Goal: Transaction & Acquisition: Book appointment/travel/reservation

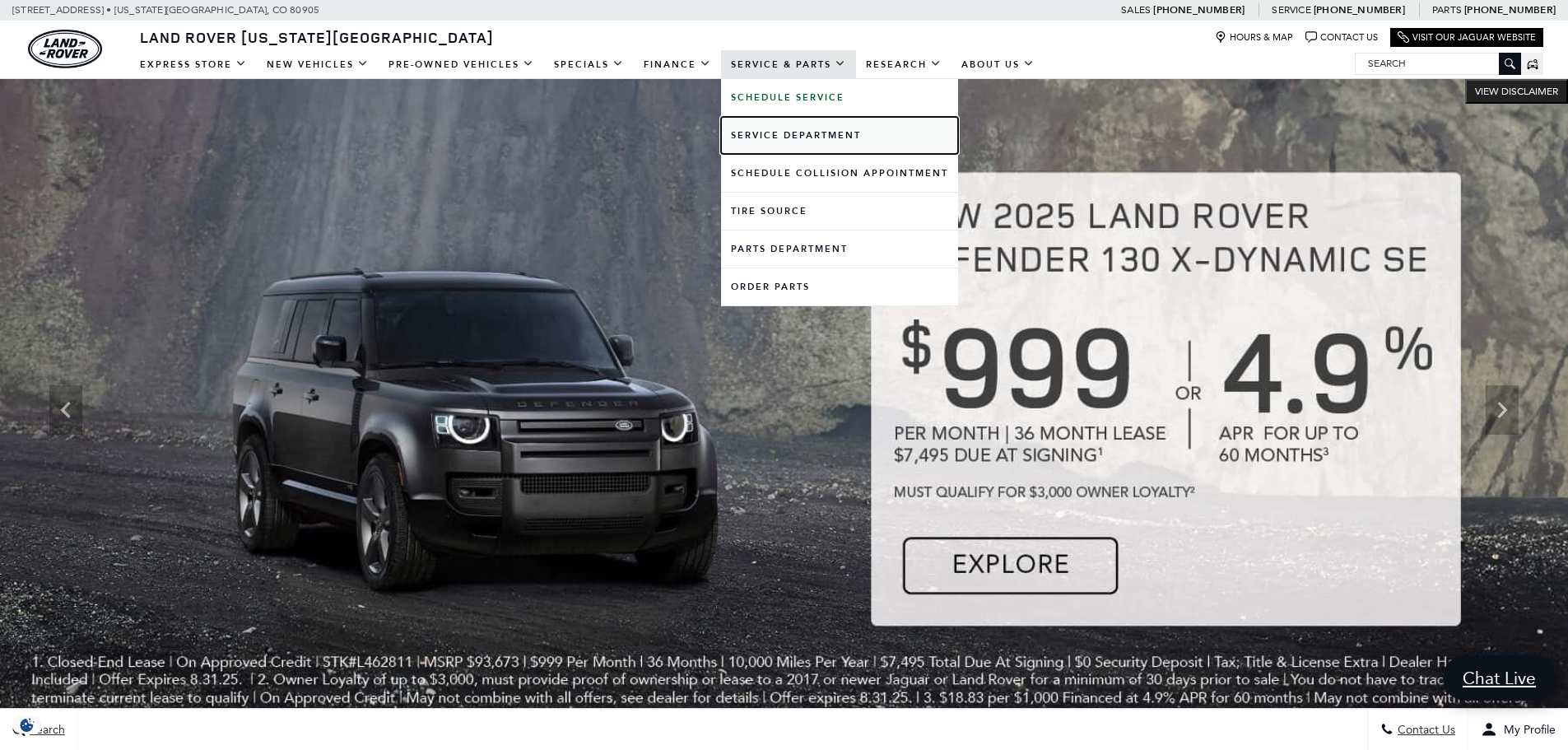
click at [779, 146] on link "Service Department" at bounding box center [839, 136] width 237 height 37
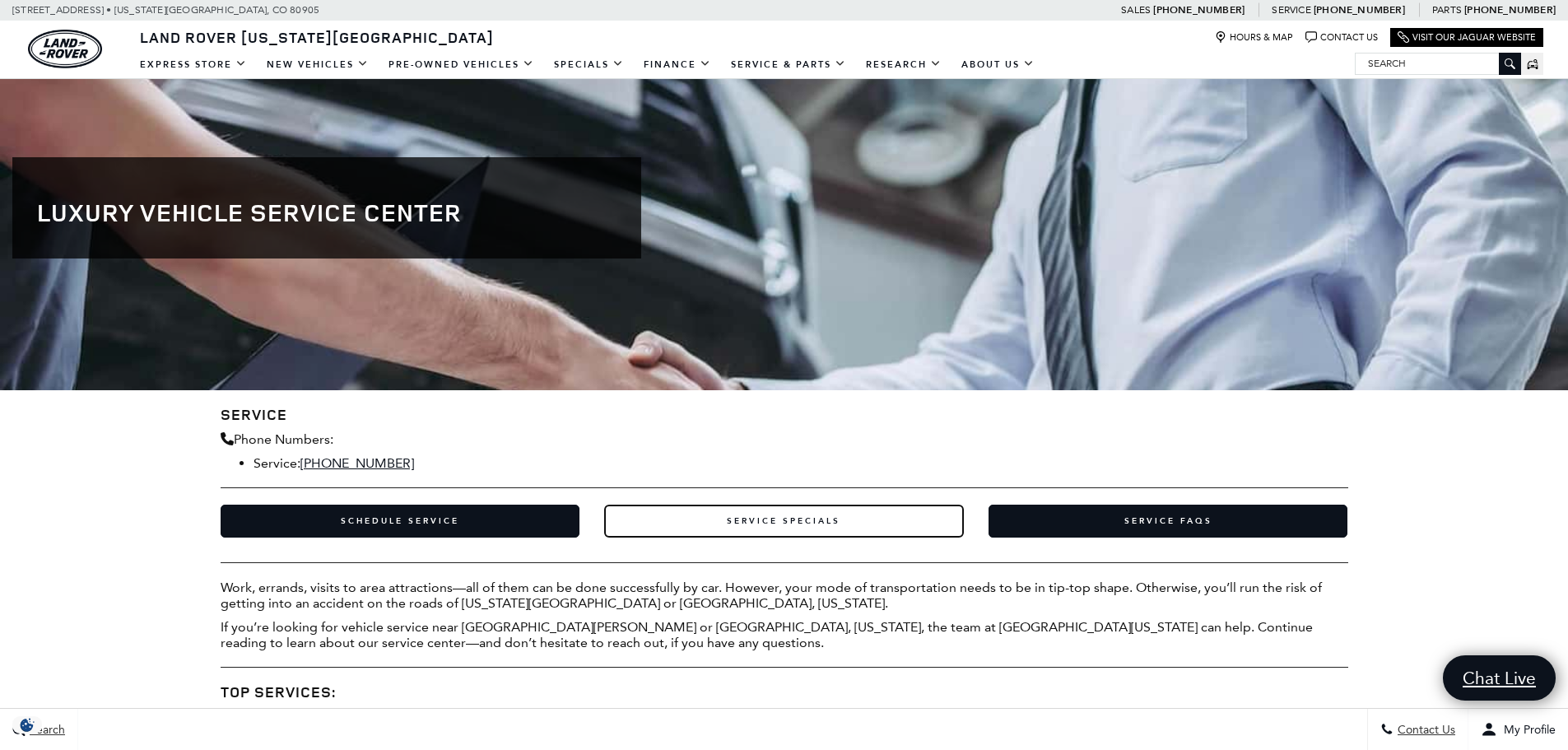
click at [711, 512] on link "Service Specials" at bounding box center [784, 520] width 359 height 33
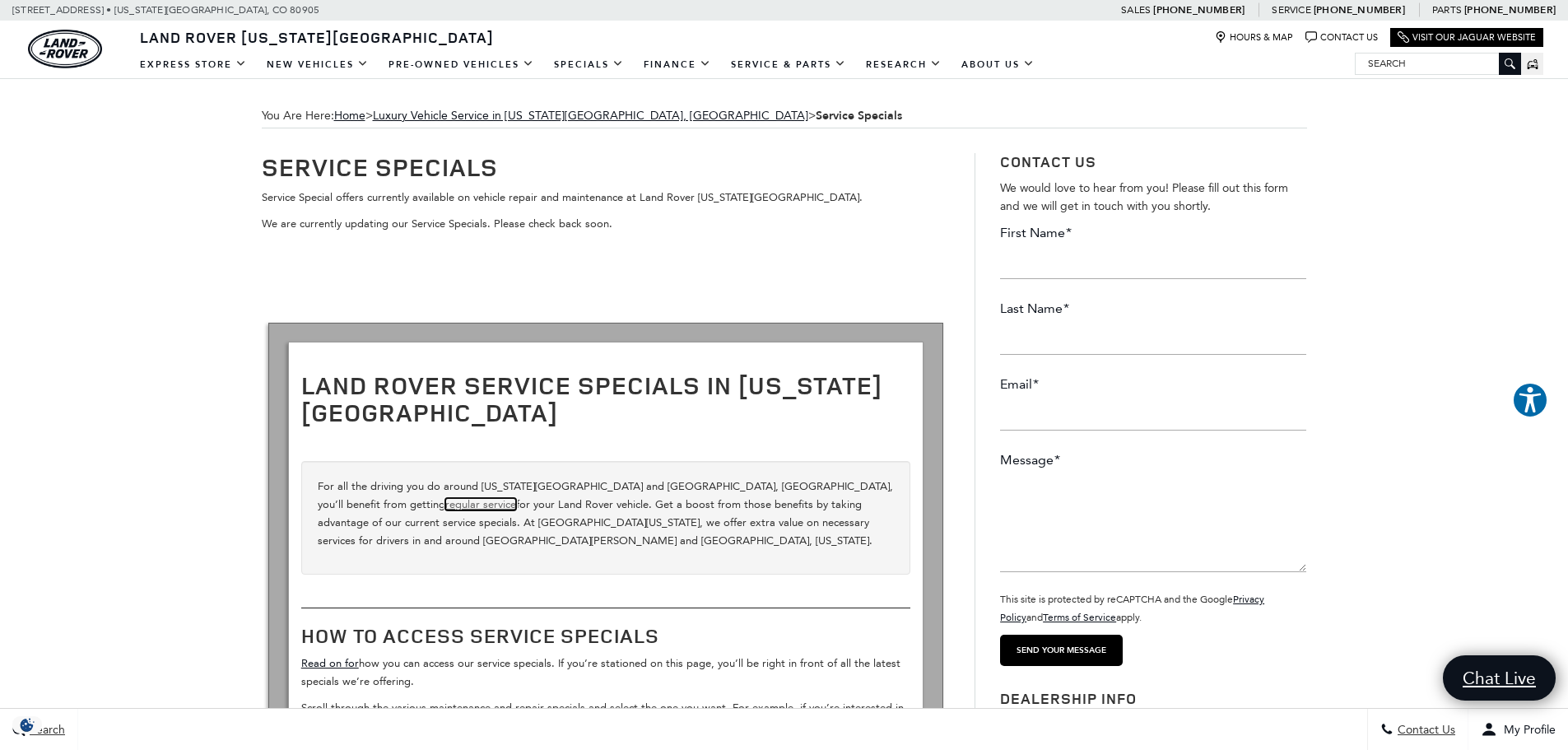
click at [516, 498] on link "regular service" at bounding box center [480, 503] width 71 height 12
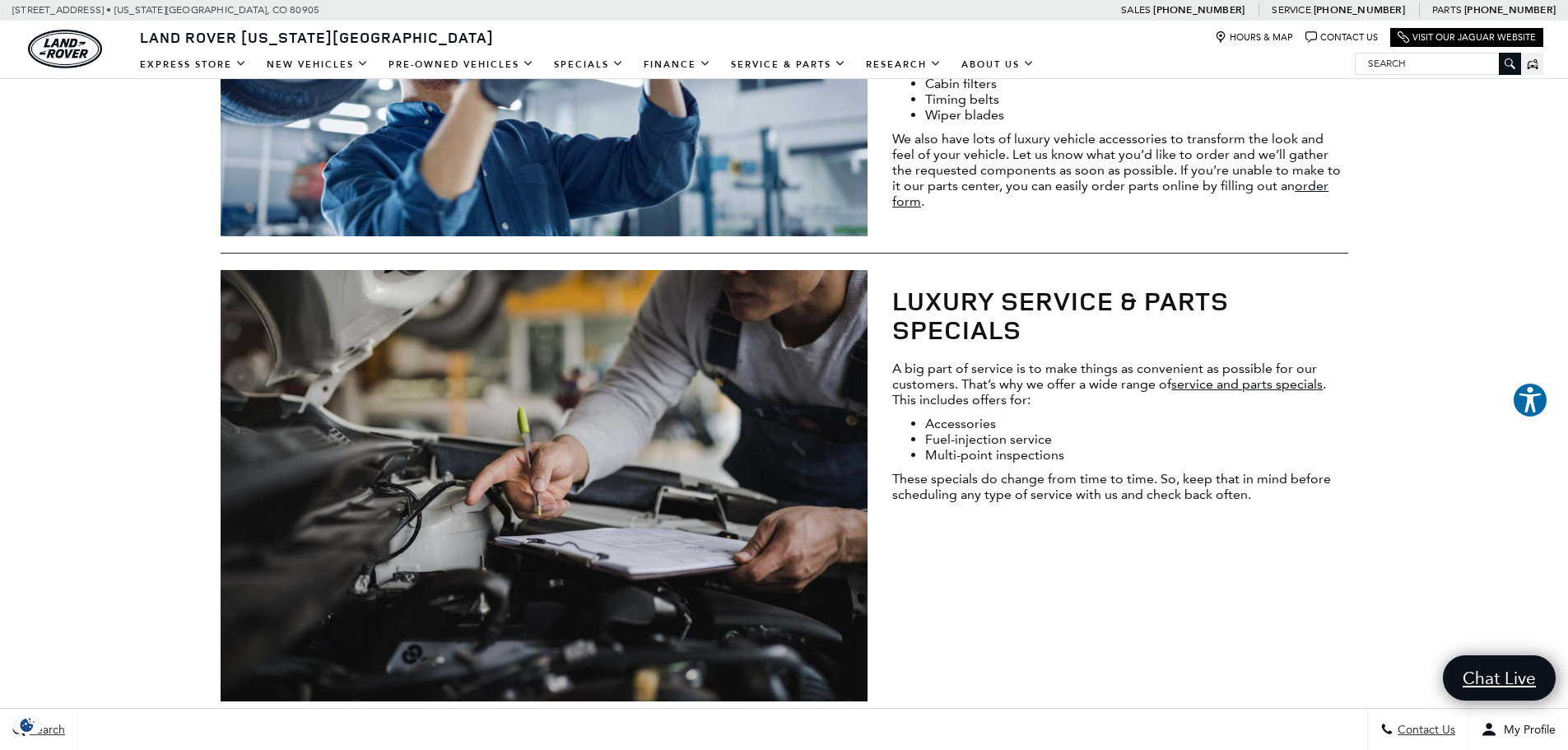
scroll to position [1563, 0]
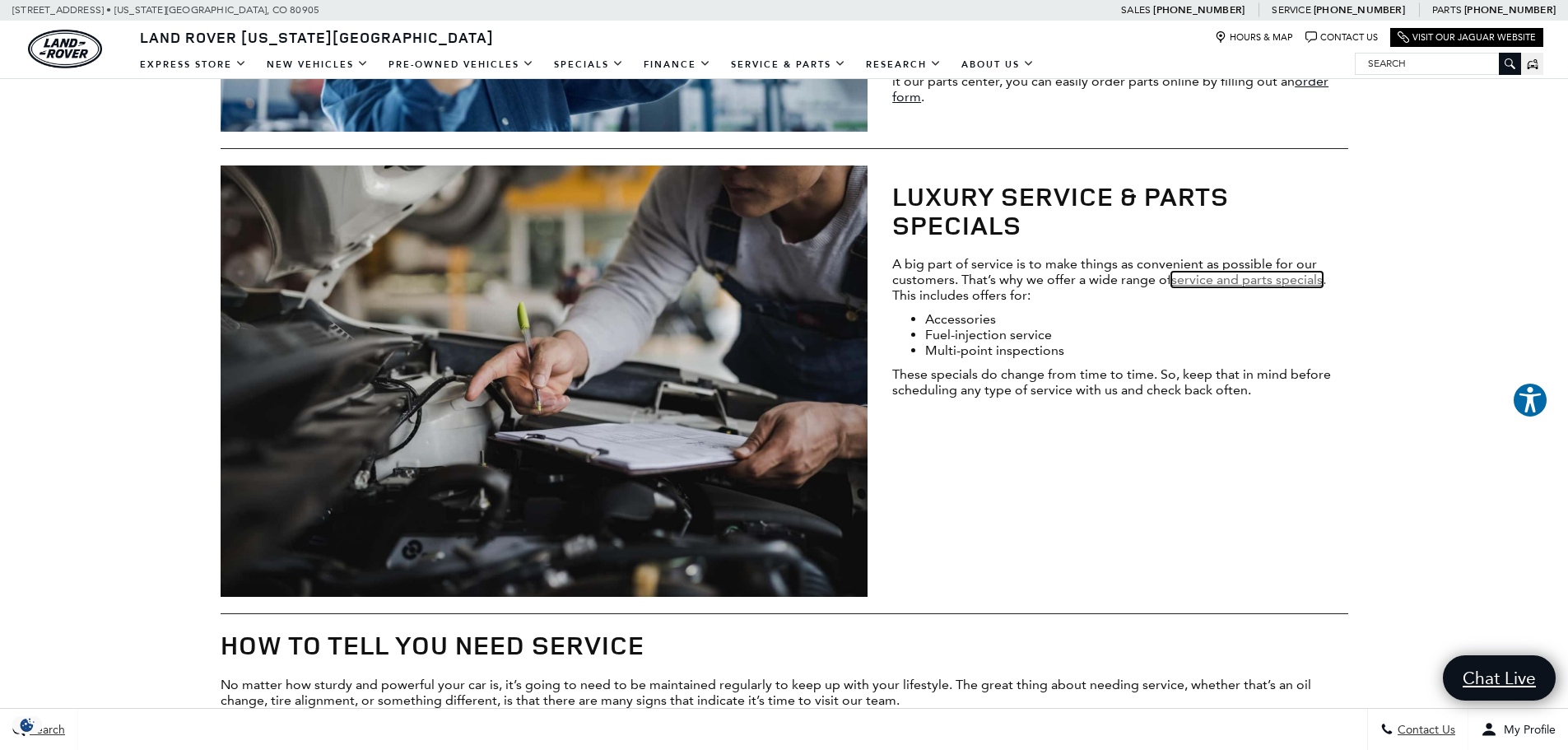
click at [1250, 282] on link "service and parts specials" at bounding box center [1246, 279] width 152 height 16
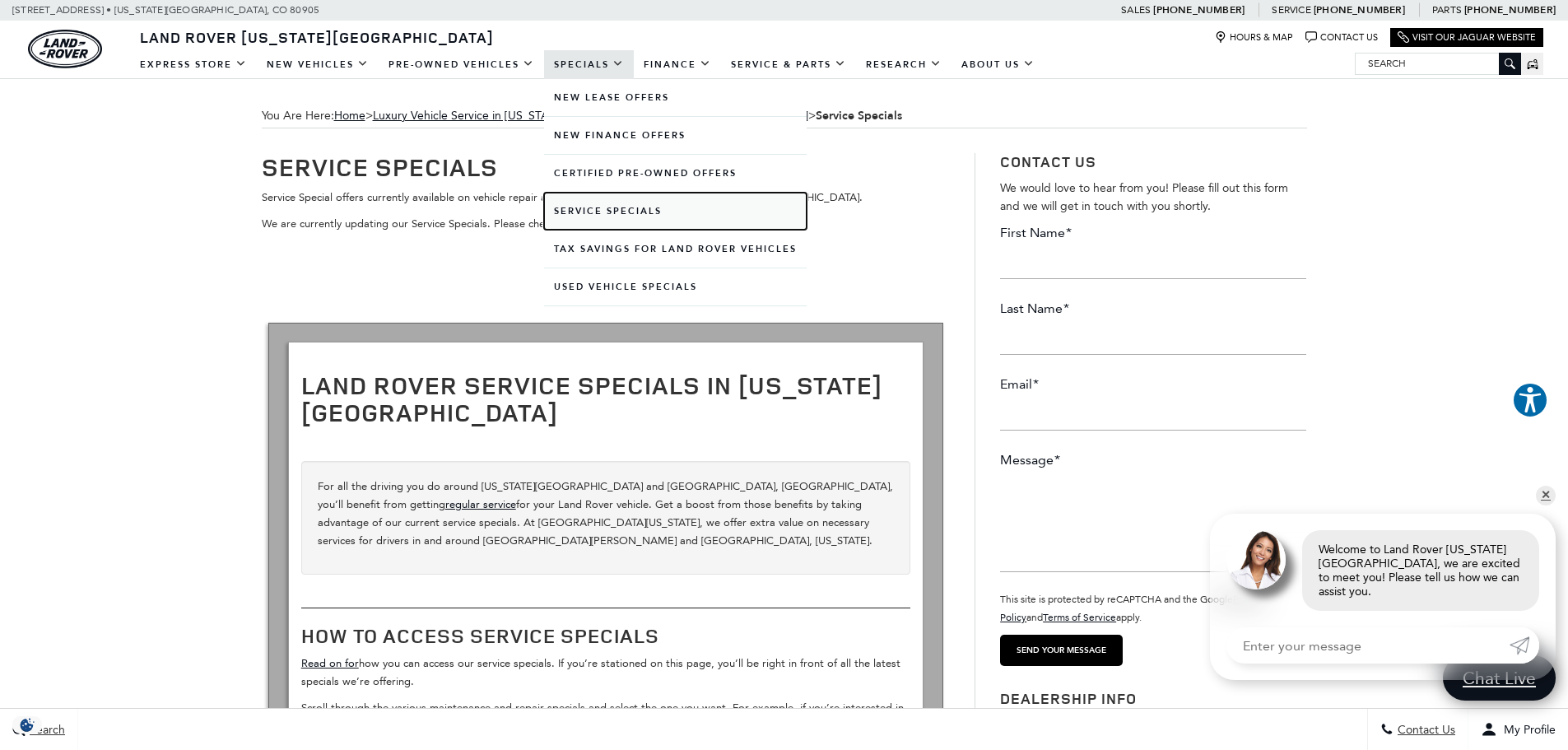
click at [596, 209] on link "Service Specials" at bounding box center [675, 211] width 262 height 37
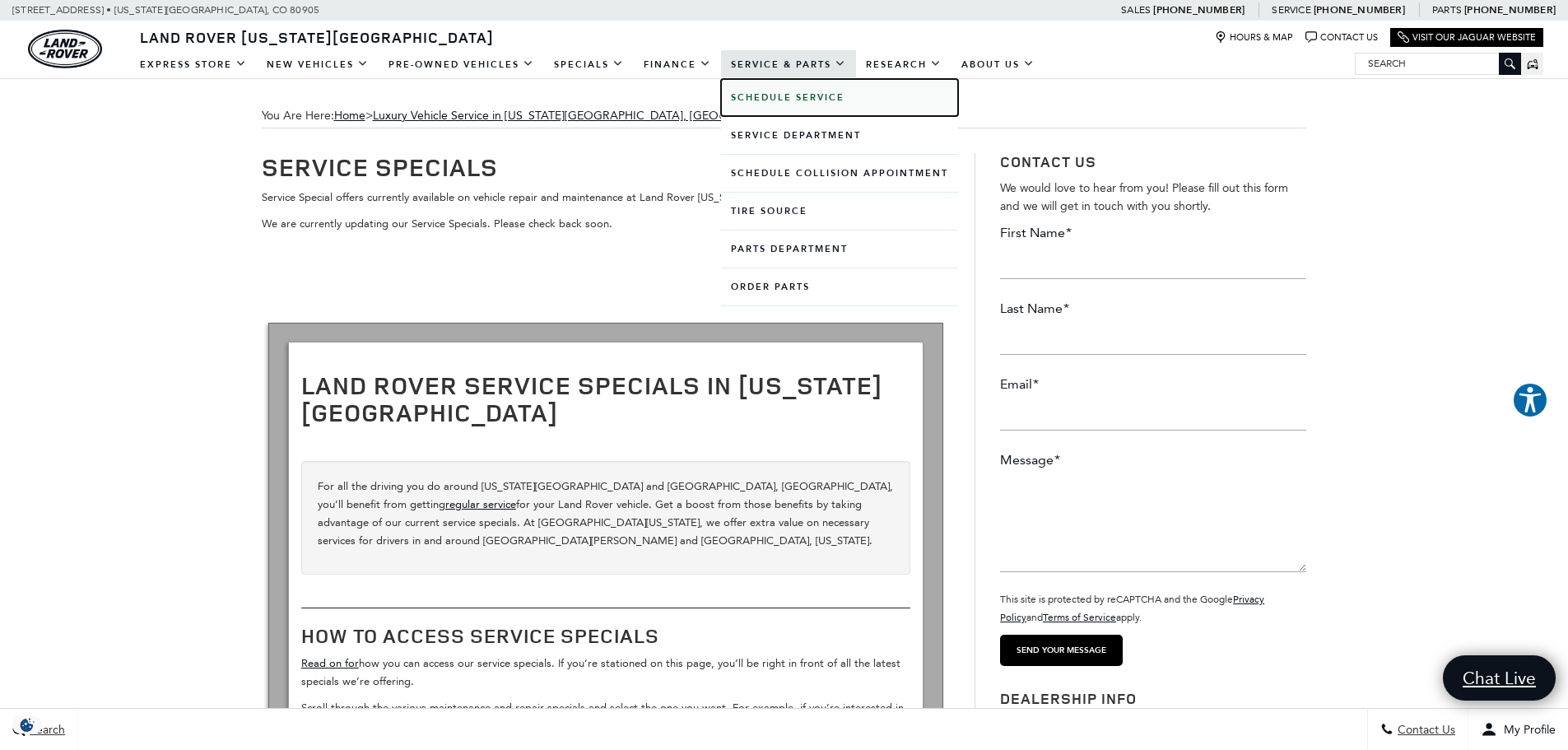
click at [788, 104] on link "Schedule Service" at bounding box center [839, 98] width 237 height 37
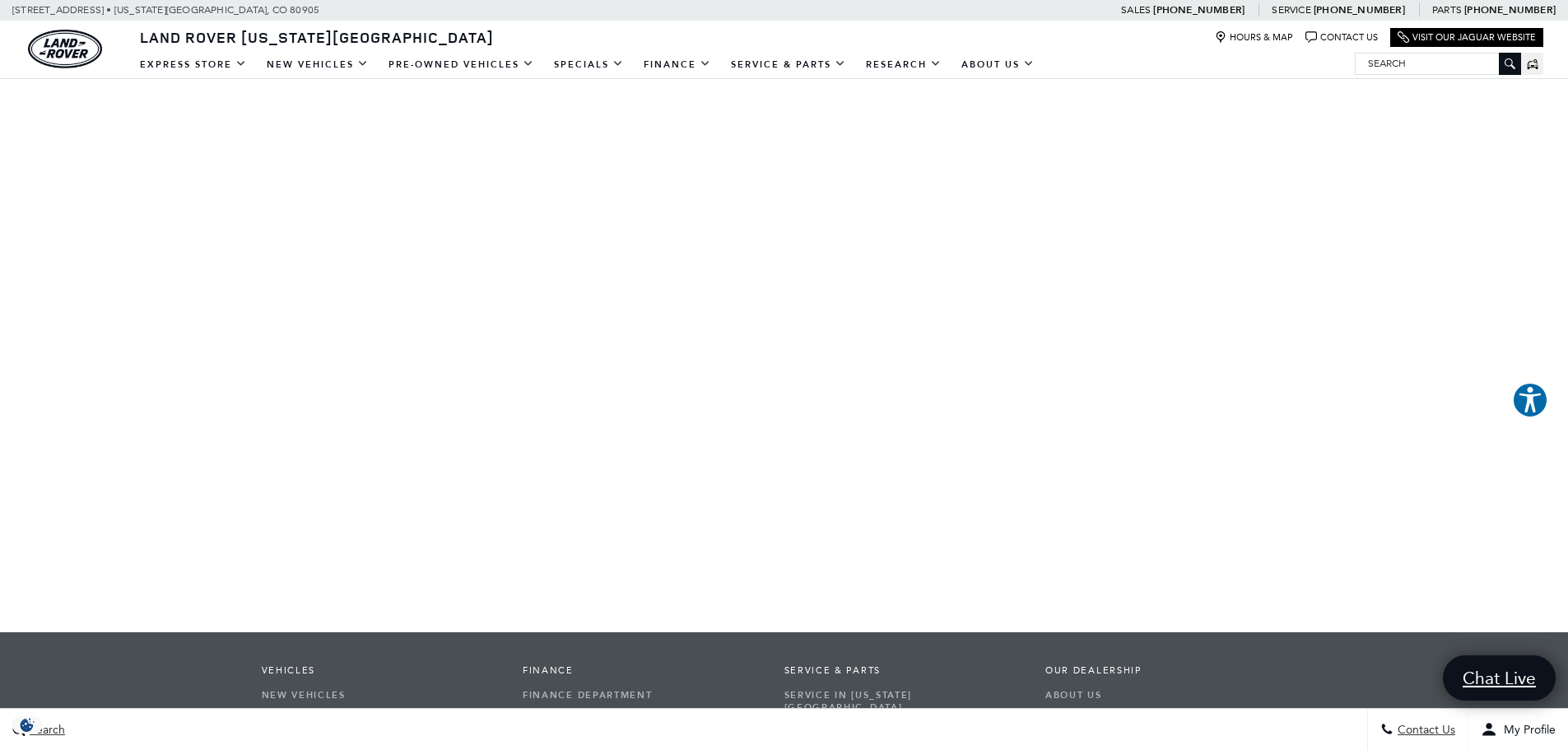
scroll to position [329, 0]
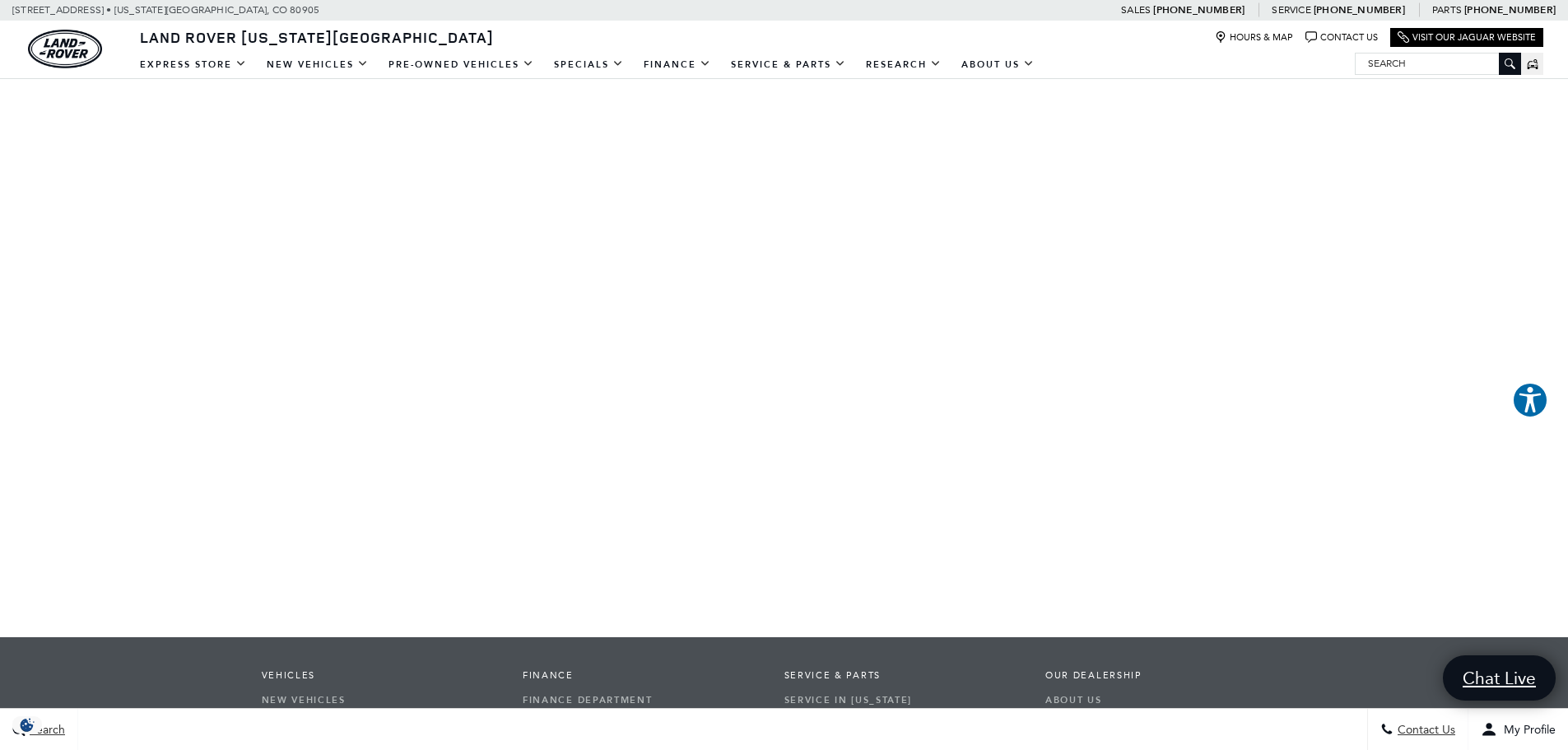
click at [140, 430] on div "You Are Here: Home > Schedule Land Rover Service in [US_STATE][GEOGRAPHIC_DATA]…" at bounding box center [784, 399] width 1568 height 1299
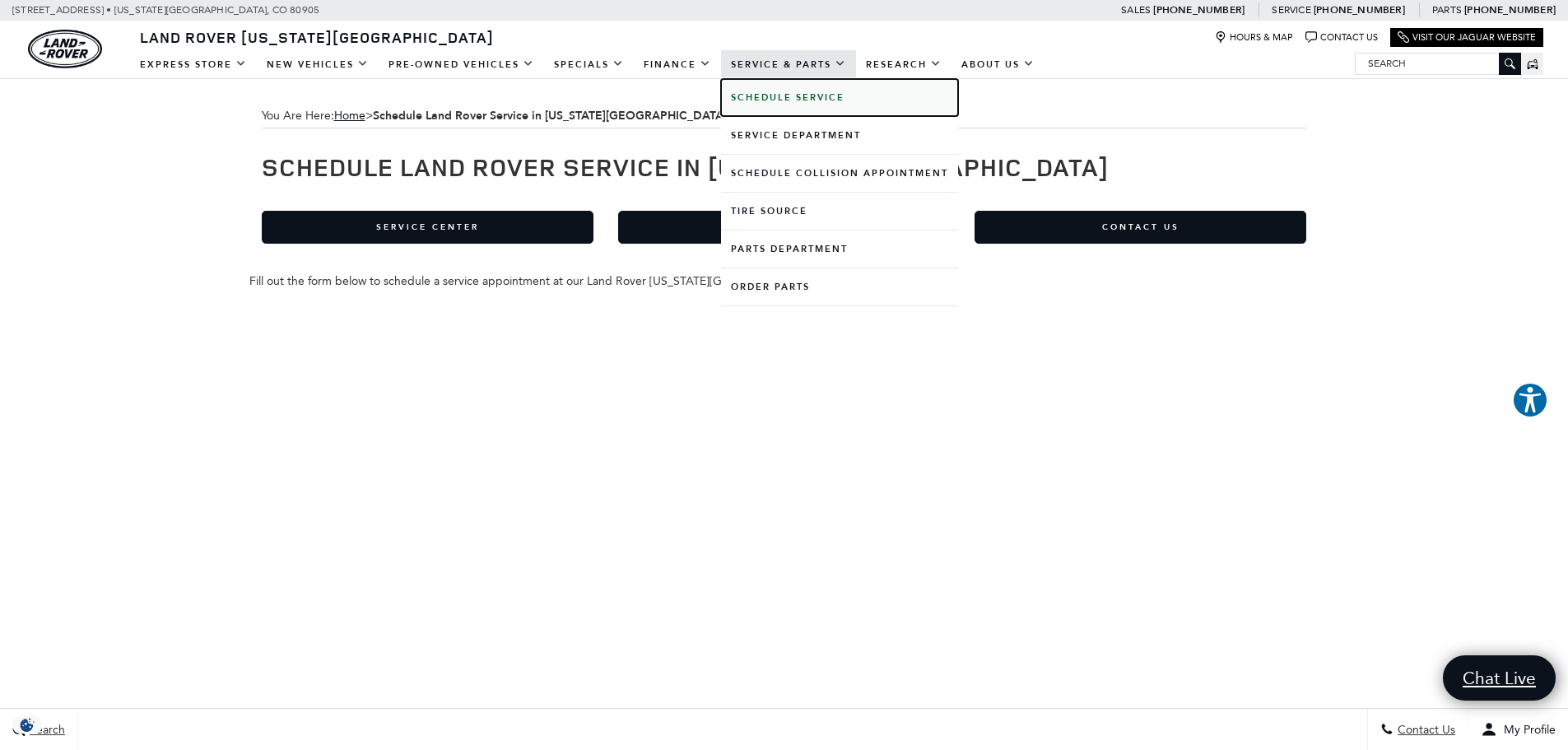
click at [784, 100] on b "Schedule Service" at bounding box center [787, 97] width 114 height 12
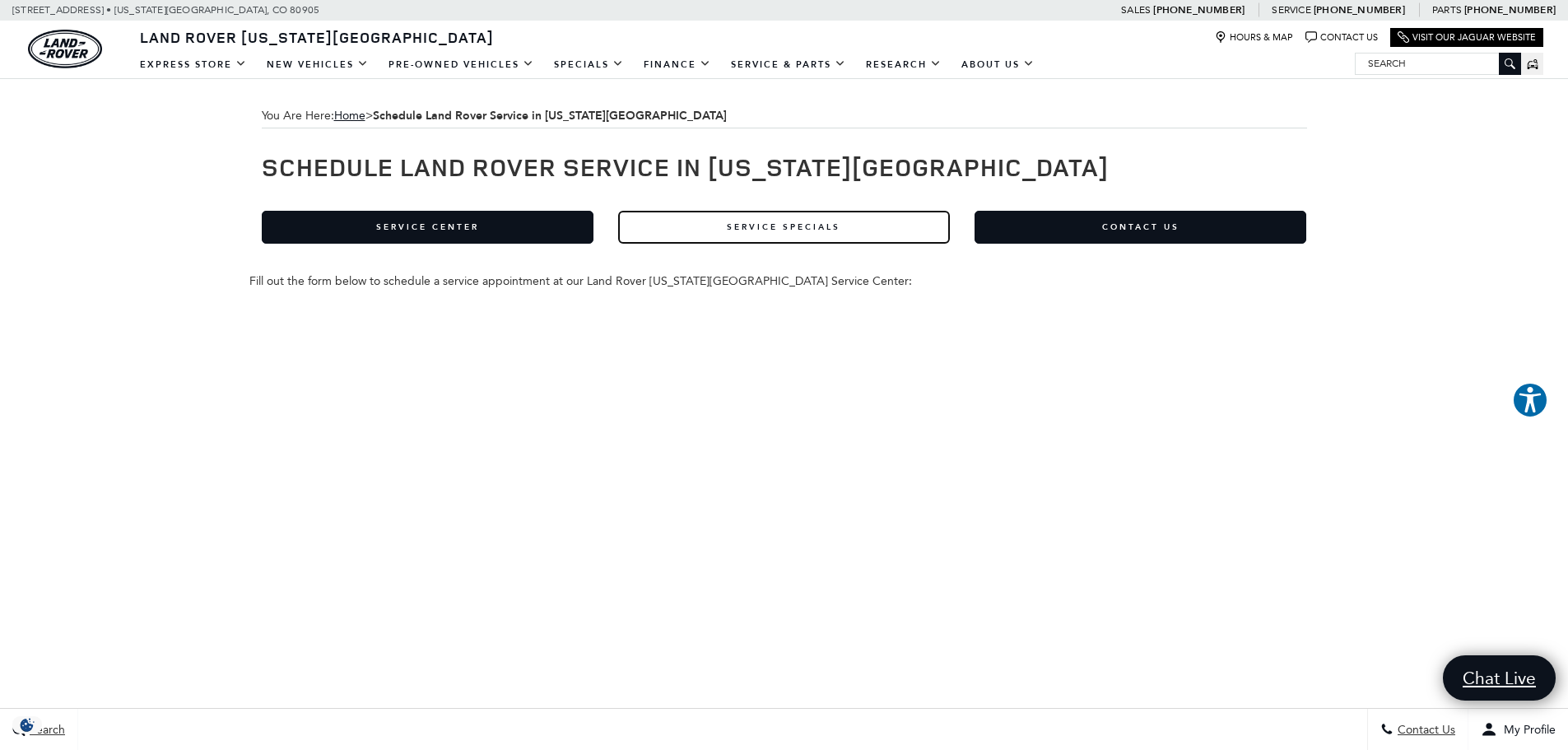
click at [705, 228] on link "Service Specials" at bounding box center [784, 226] width 331 height 33
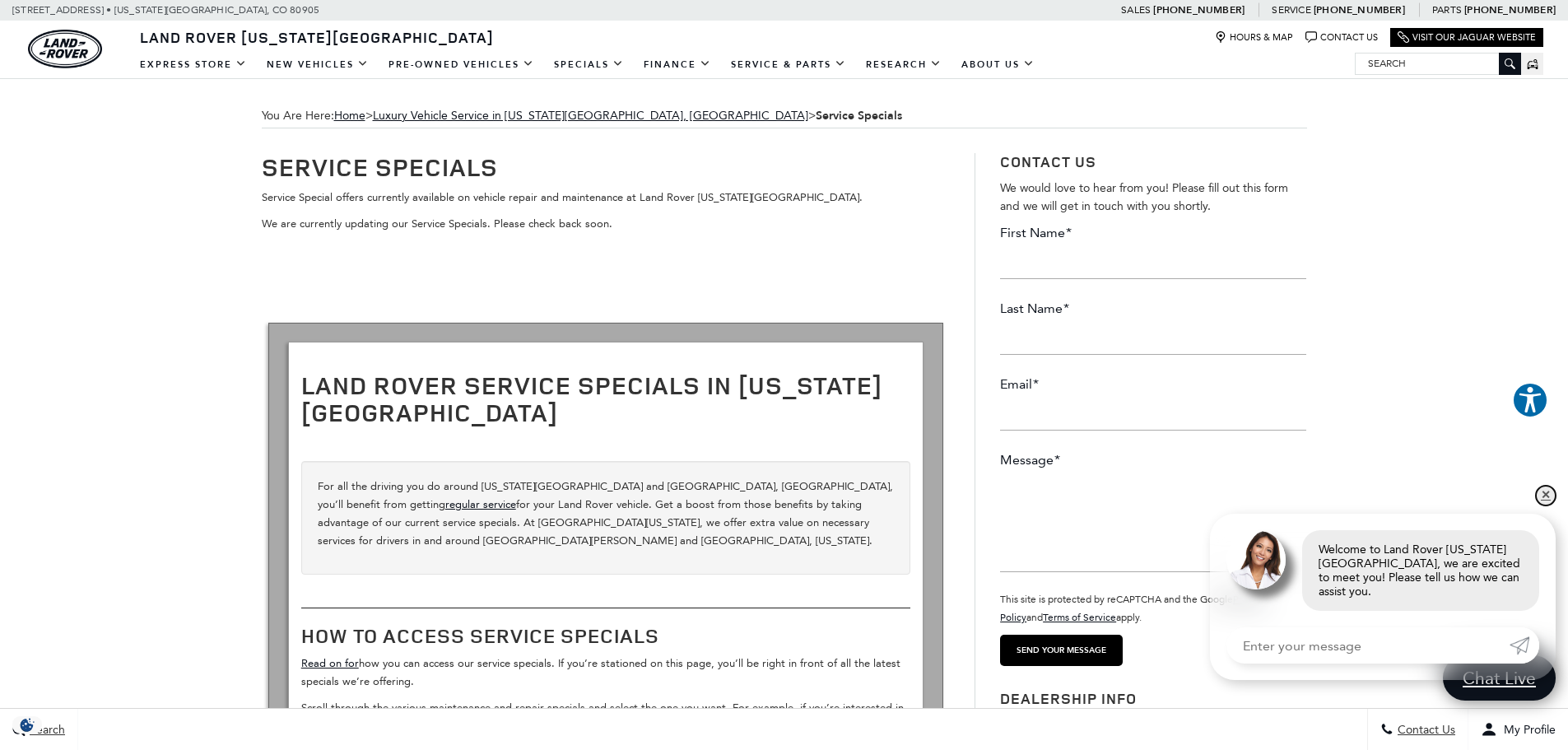
click at [1548, 505] on link "✕" at bounding box center [1545, 495] width 20 height 20
